Goal: Task Accomplishment & Management: Manage account settings

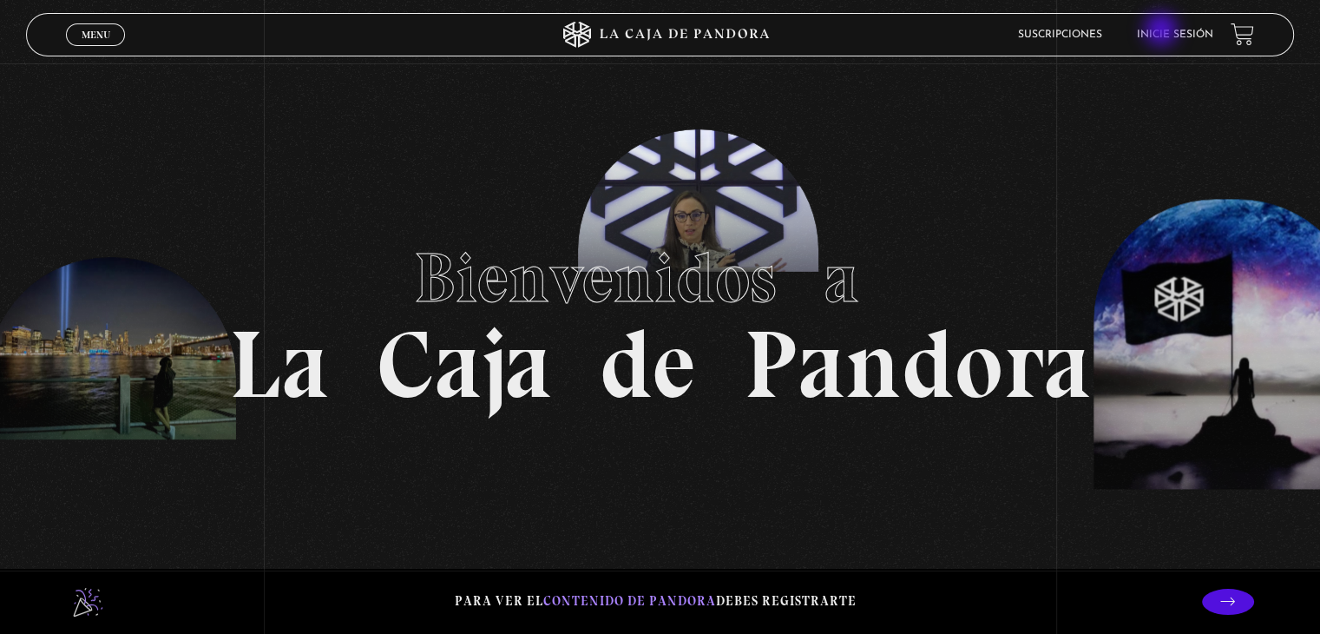
click at [1162, 33] on link "Inicie sesión" at bounding box center [1175, 35] width 76 height 10
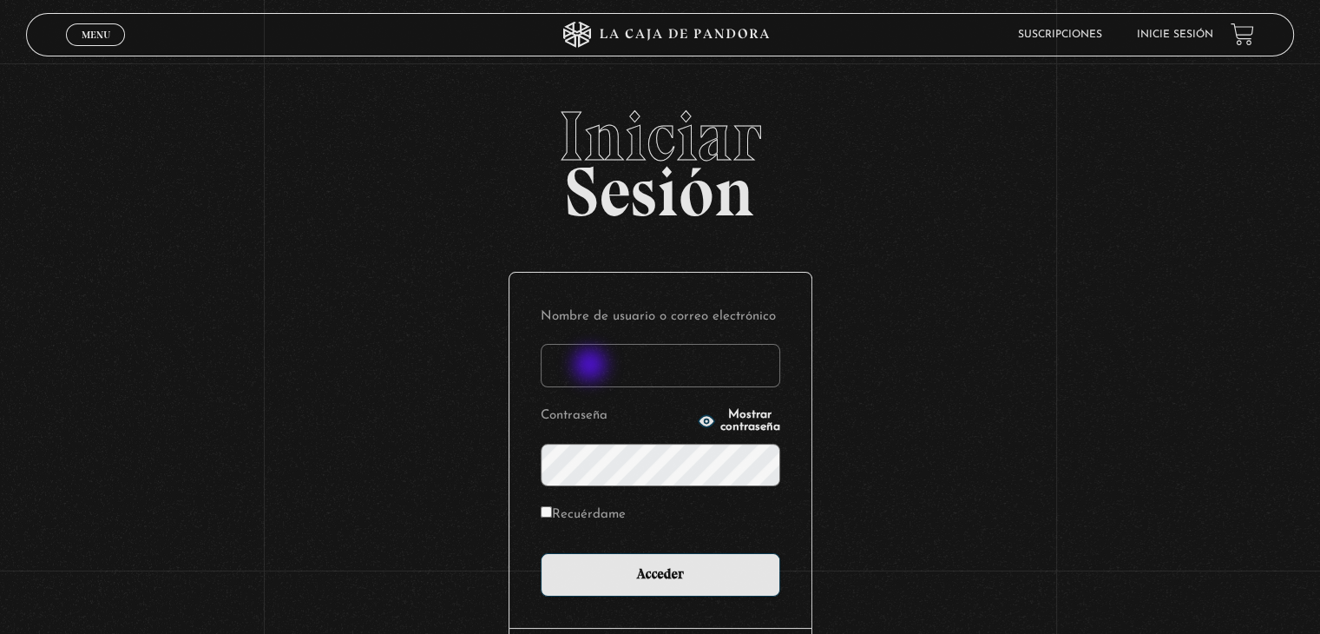
click at [592, 366] on input "Nombre de usuario o correo electrónico" at bounding box center [661, 365] width 240 height 43
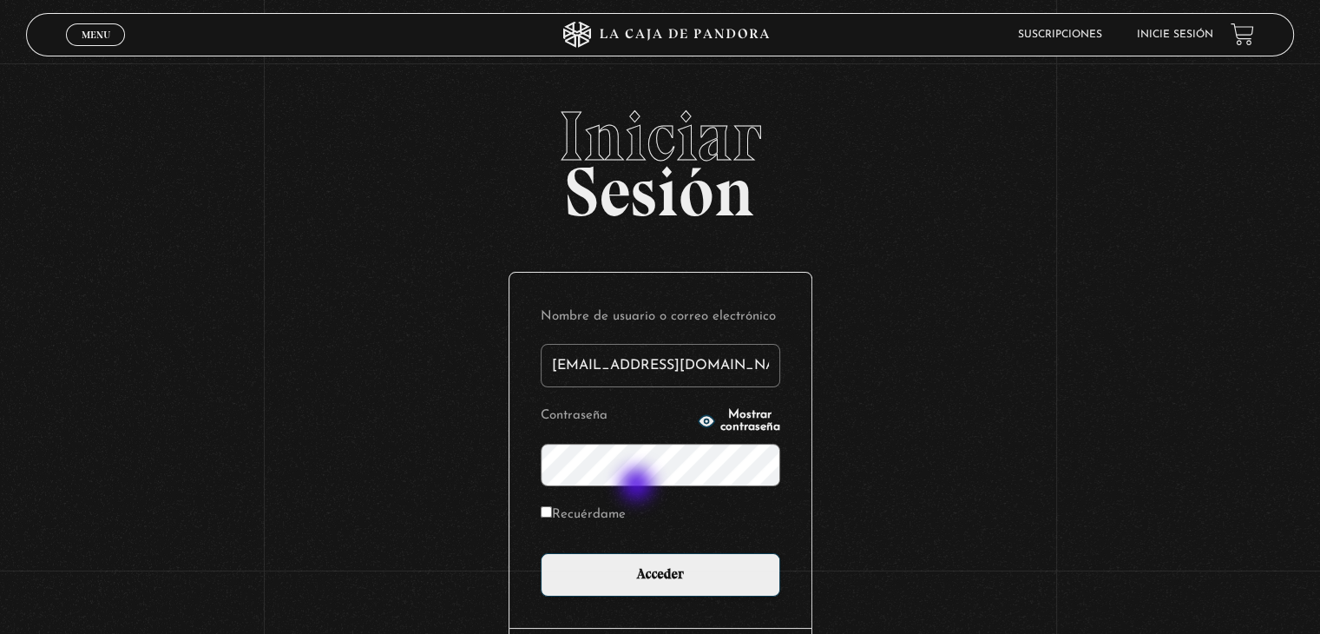
type input "[EMAIL_ADDRESS][DOMAIN_NAME]"
click at [639, 486] on form "Nombre de usuario o correo electrónico valka.06@hotmail.com Contraseña Mostrar …" at bounding box center [661, 450] width 240 height 293
click at [541, 553] on input "Acceder" at bounding box center [661, 574] width 240 height 43
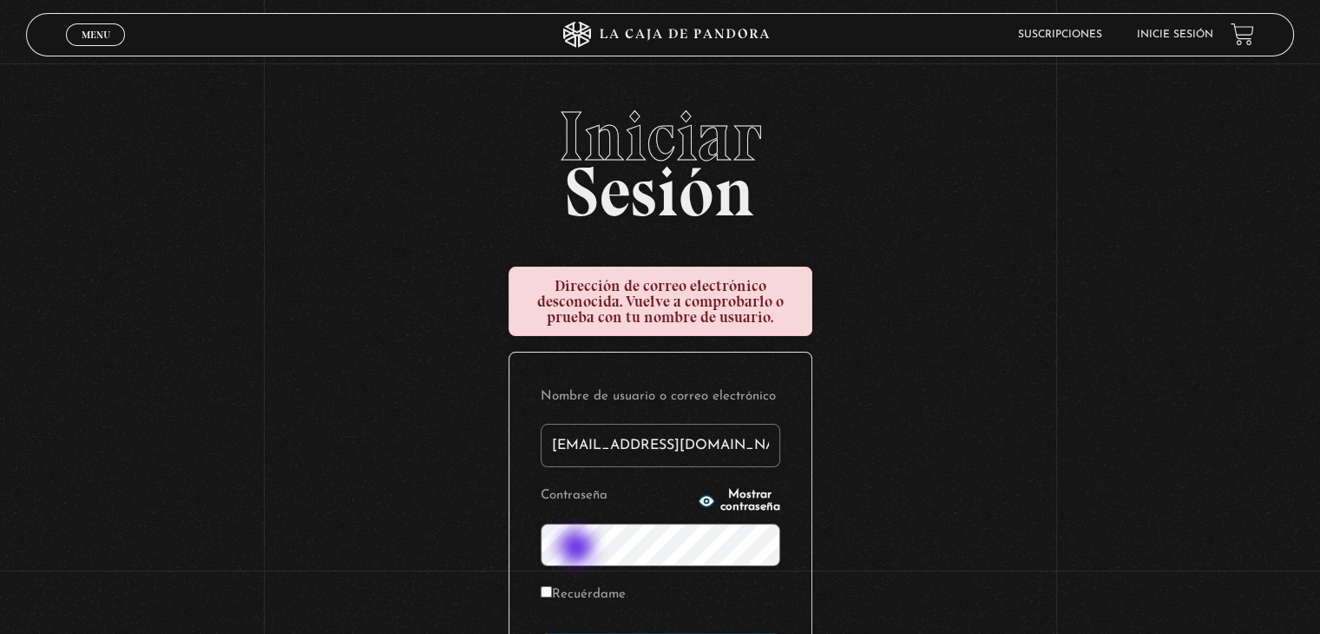
click at [664, 459] on input "valka.06@hotmail.com" at bounding box center [661, 445] width 240 height 43
click at [649, 452] on input "valka.06@hotmail.com" at bounding box center [661, 445] width 240 height 43
type input "valka.06@gmail.com"
click at [557, 600] on label "Recuérdame" at bounding box center [583, 595] width 85 height 27
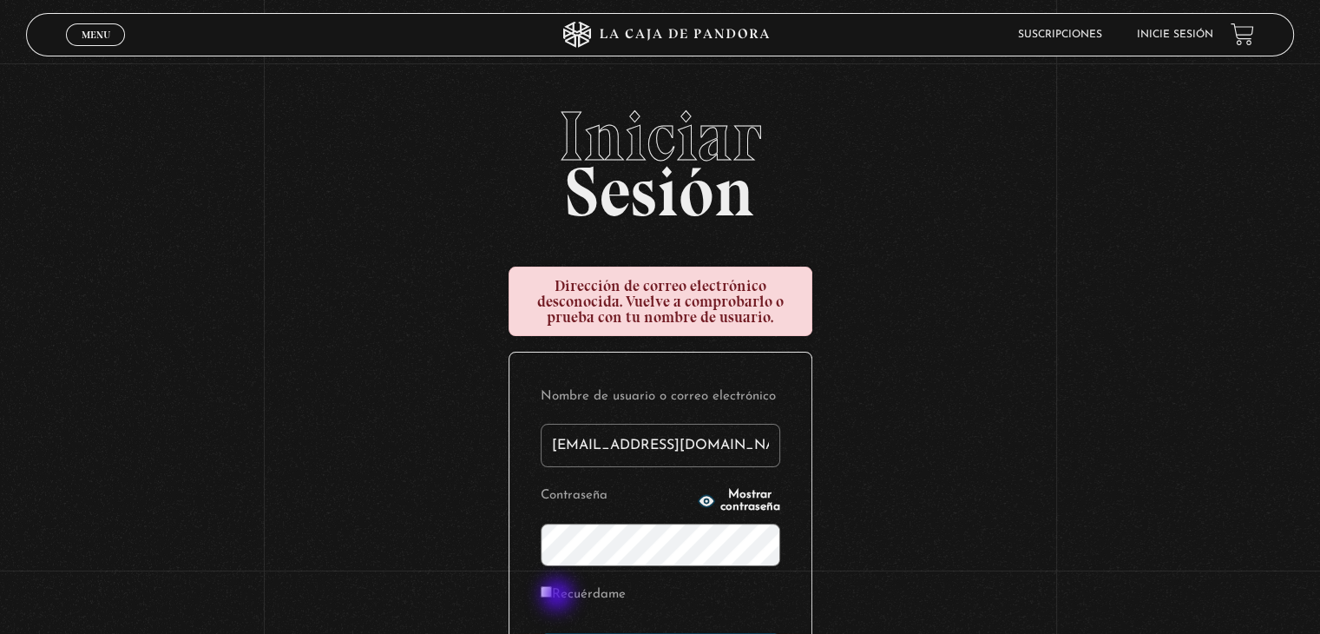
click at [552, 597] on input "Recuérdame" at bounding box center [546, 591] width 11 height 11
checkbox input "true"
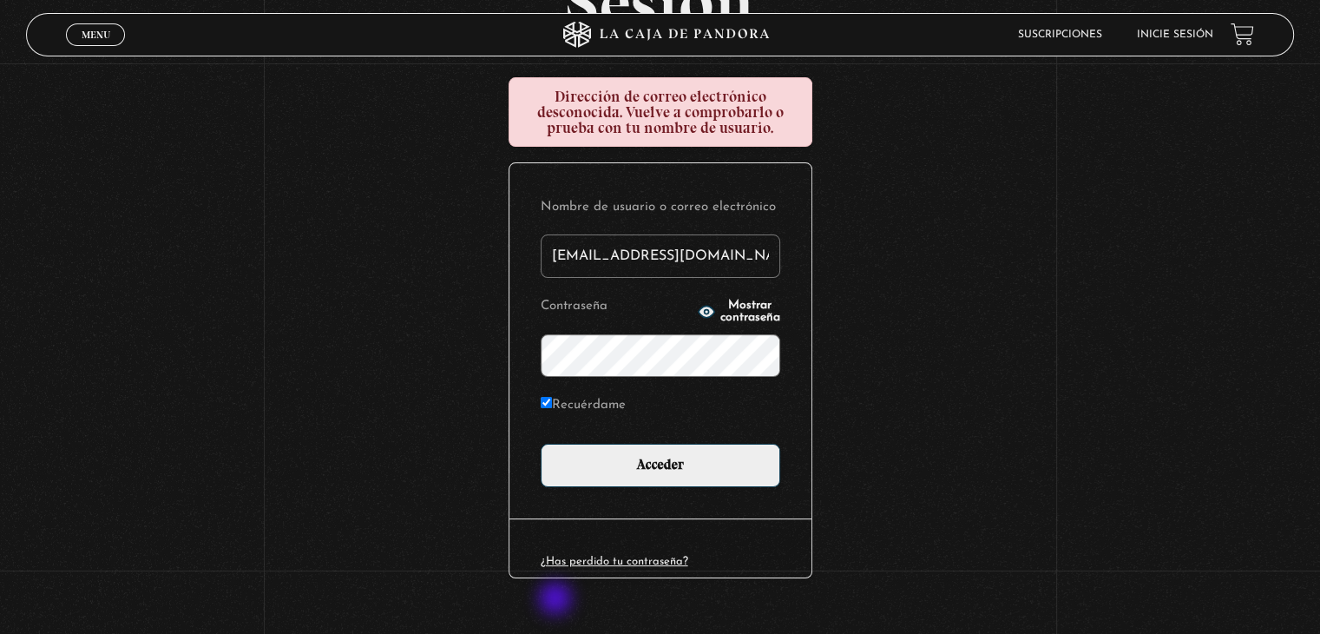
scroll to position [219, 0]
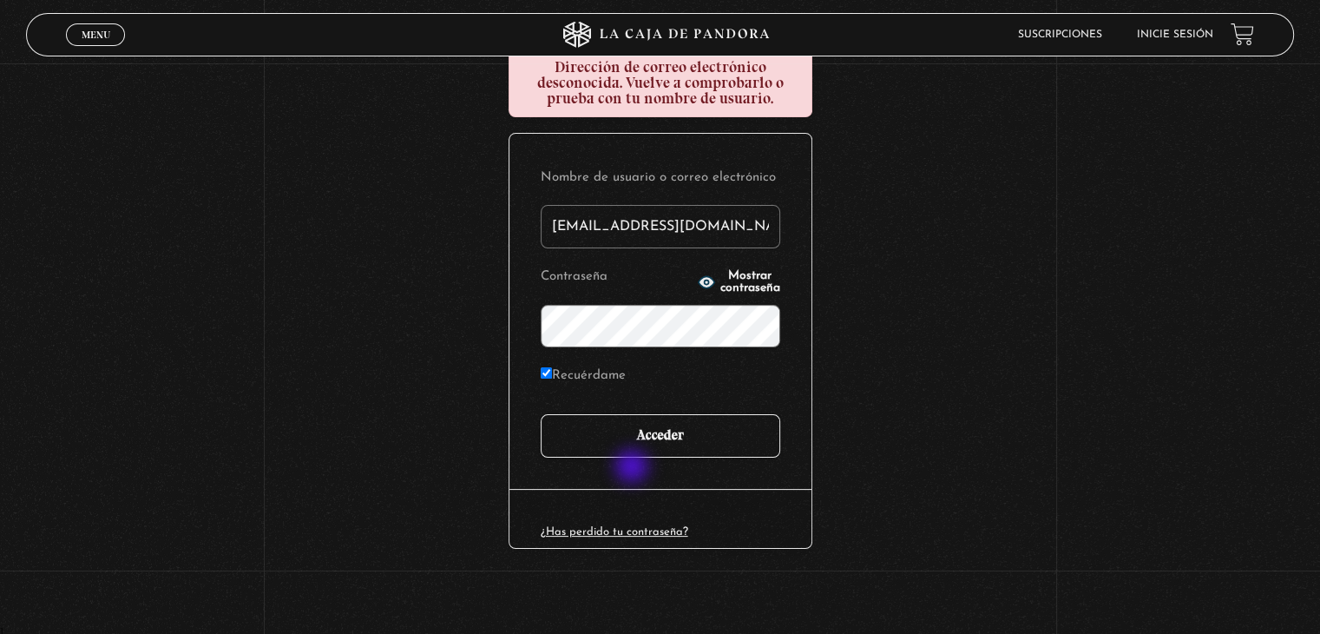
click at [653, 445] on input "Acceder" at bounding box center [661, 435] width 240 height 43
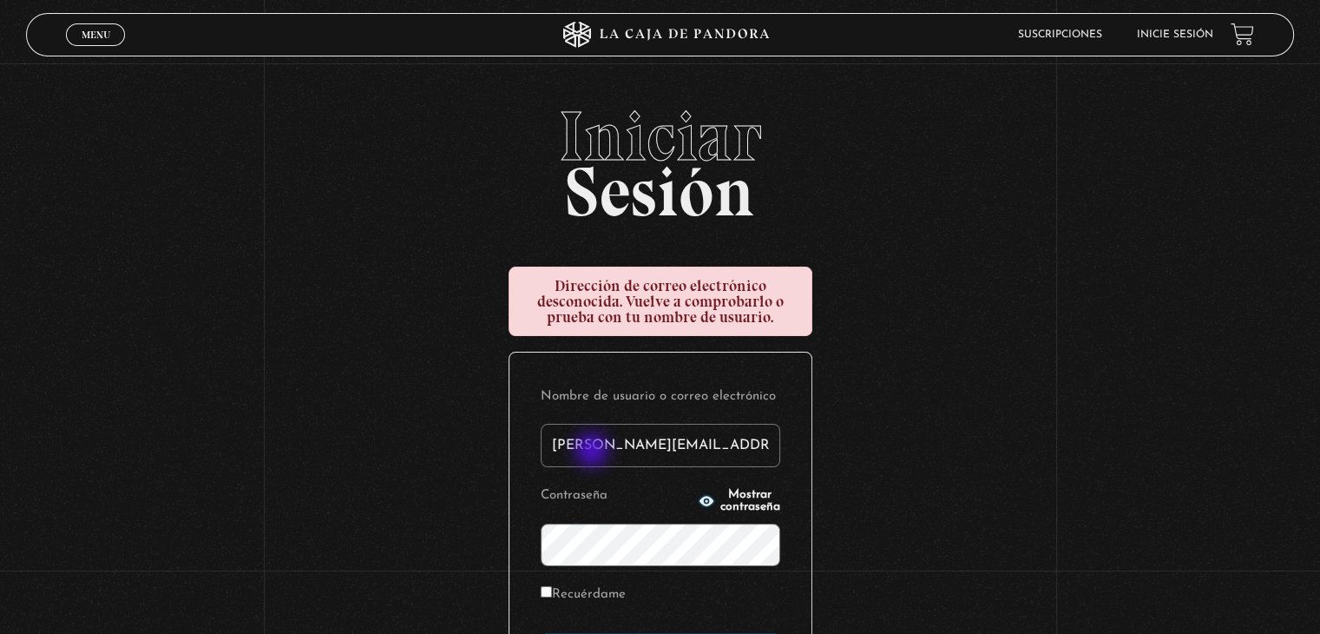
click at [594, 451] on input "valka.06@gmail.com" at bounding box center [661, 445] width 240 height 43
type input "valka06@gmail.com"
click at [552, 587] on input "Recuérdame" at bounding box center [546, 591] width 11 height 11
checkbox input "true"
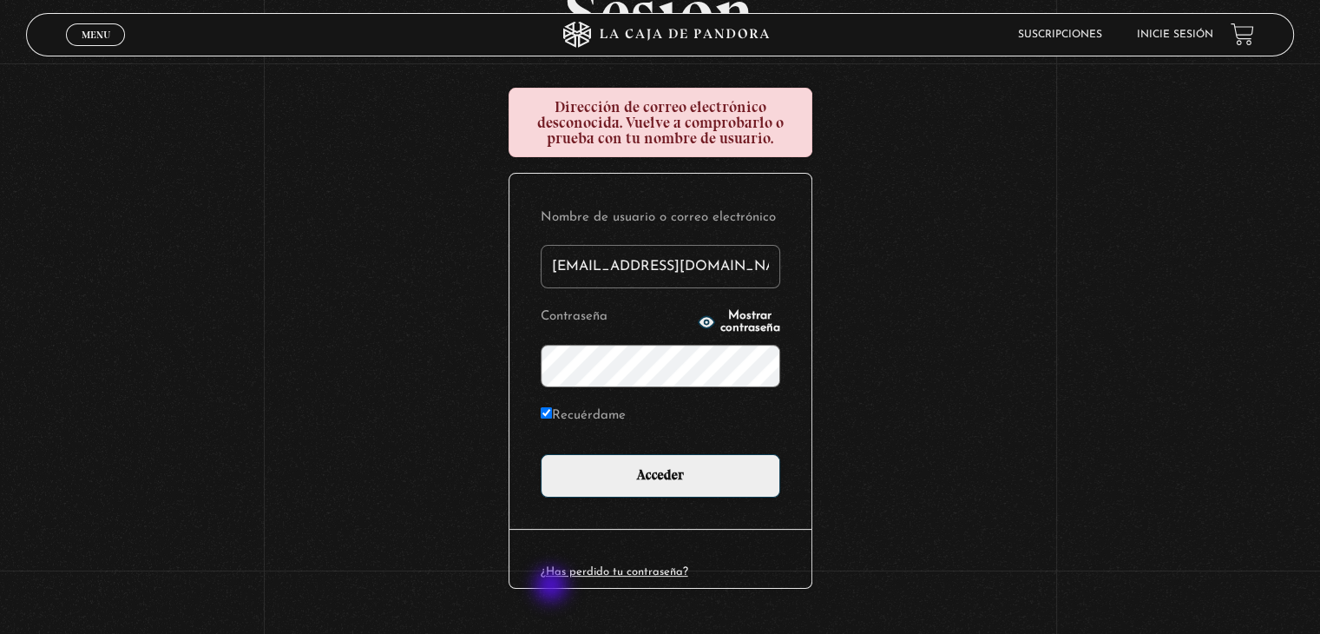
scroll to position [219, 0]
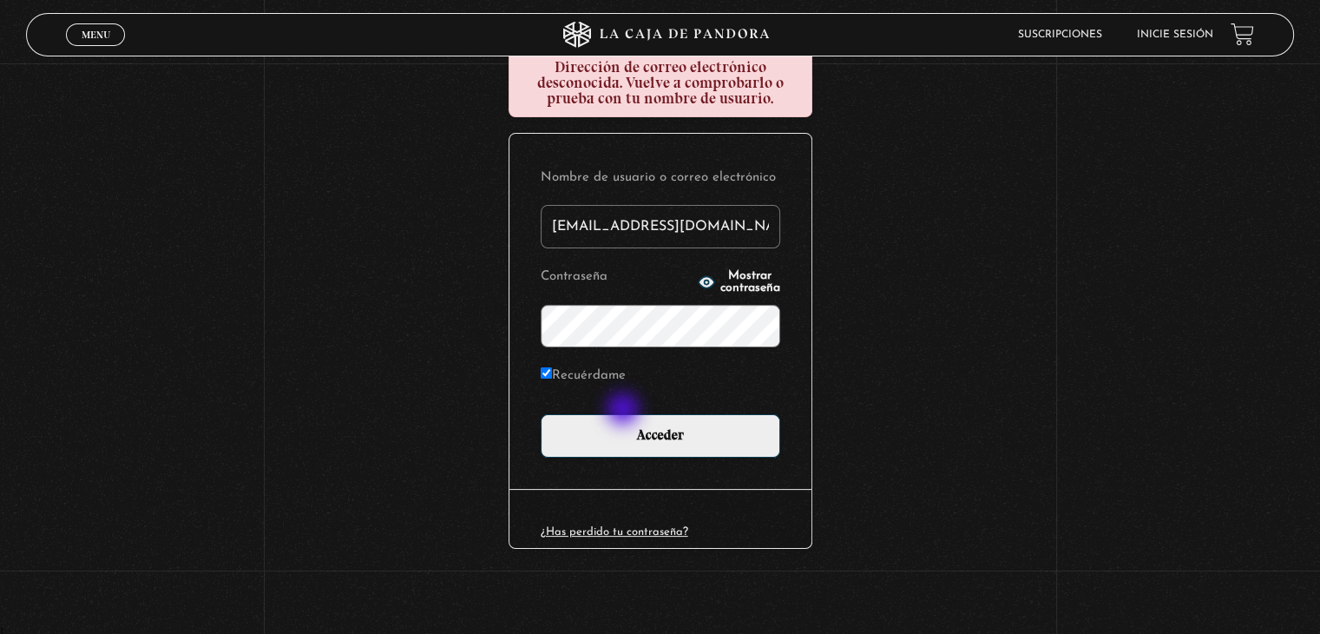
click at [625, 411] on form "Nombre de usuario o correo electrónico valka06@gmail.com Contraseña Mostrar con…" at bounding box center [661, 311] width 240 height 293
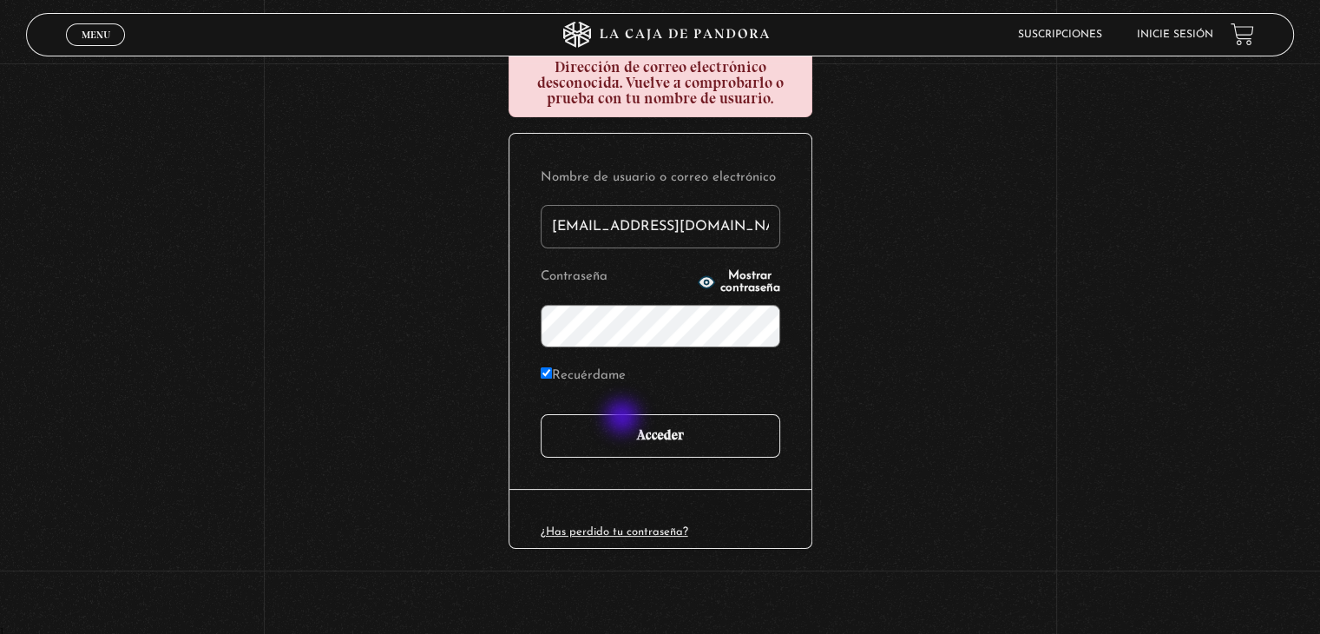
click at [624, 418] on input "Acceder" at bounding box center [661, 435] width 240 height 43
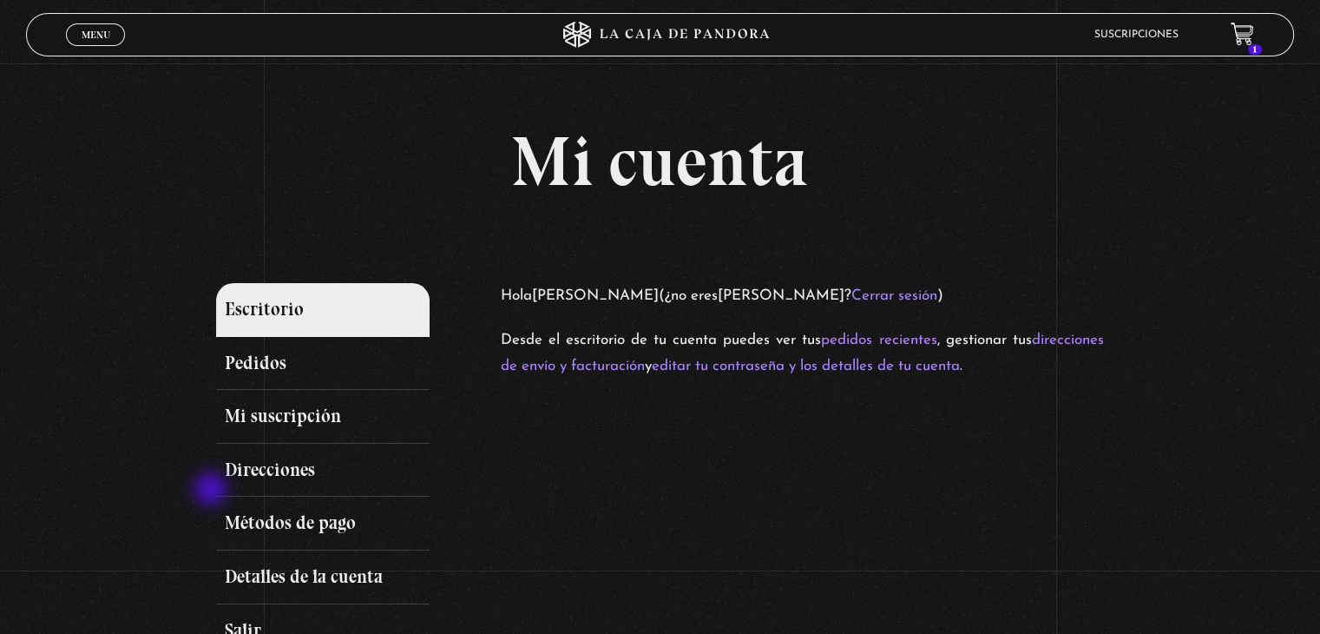
scroll to position [181, 0]
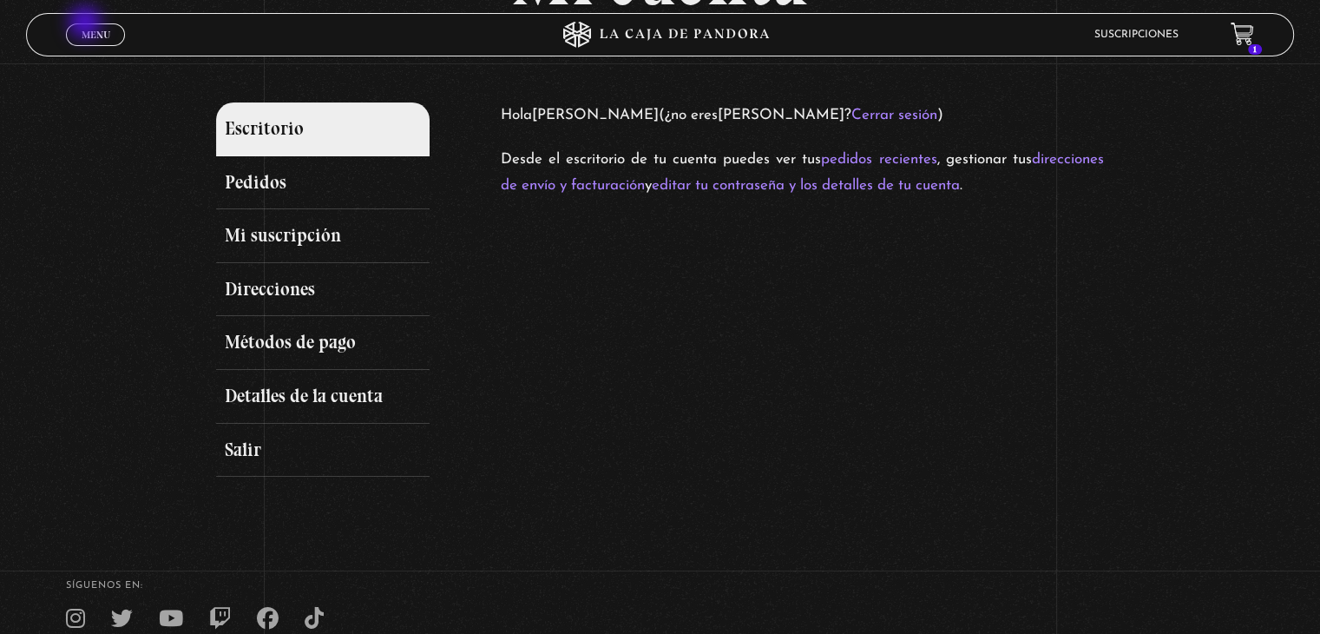
click at [87, 24] on link "Menu Cerrar" at bounding box center [95, 34] width 59 height 23
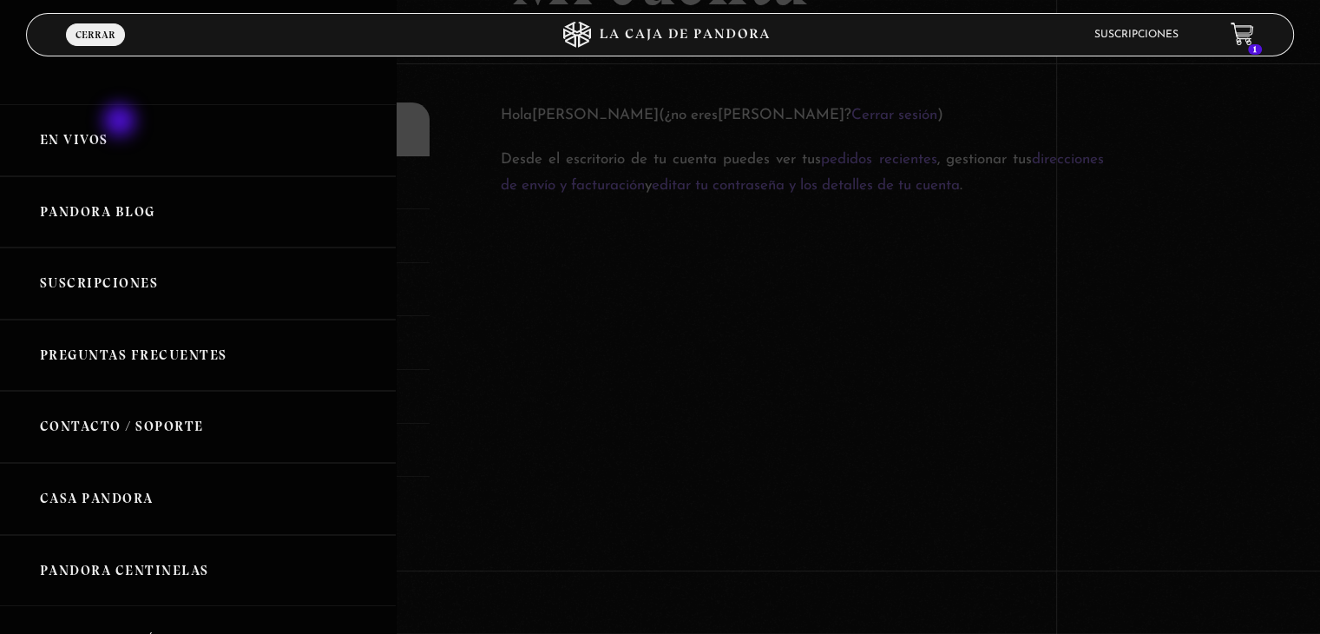
click at [122, 122] on link "En vivos" at bounding box center [198, 140] width 396 height 72
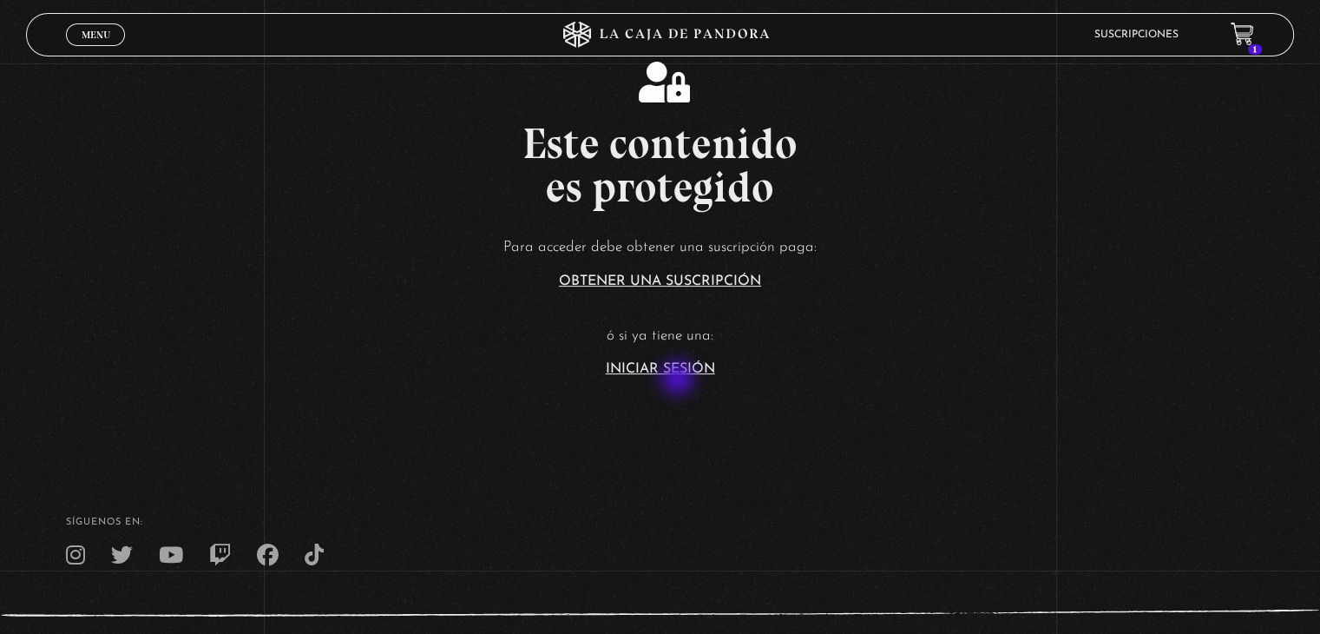
scroll to position [328, 0]
